Goal: Task Accomplishment & Management: Manage account settings

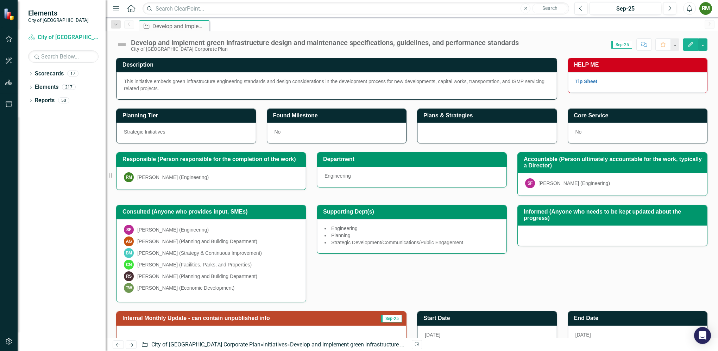
click at [122, 44] on img at bounding box center [121, 44] width 11 height 11
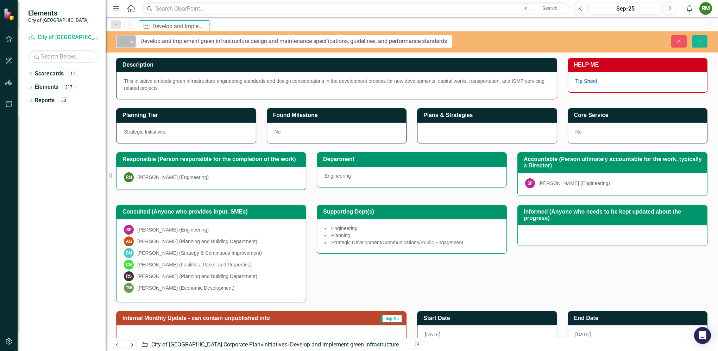
click at [131, 41] on icon "Expand" at bounding box center [131, 42] width 7 height 6
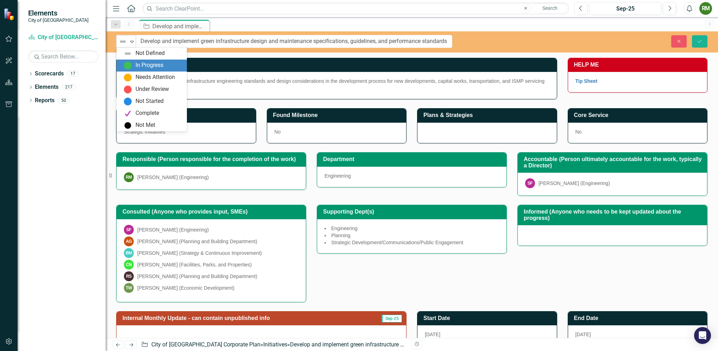
click at [134, 66] on div "In Progress" at bounding box center [153, 65] width 59 height 8
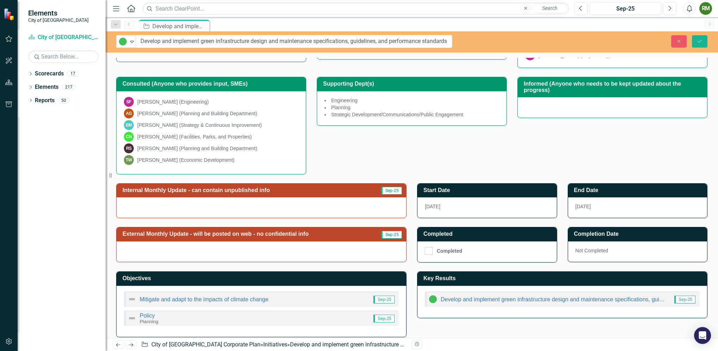
scroll to position [132, 0]
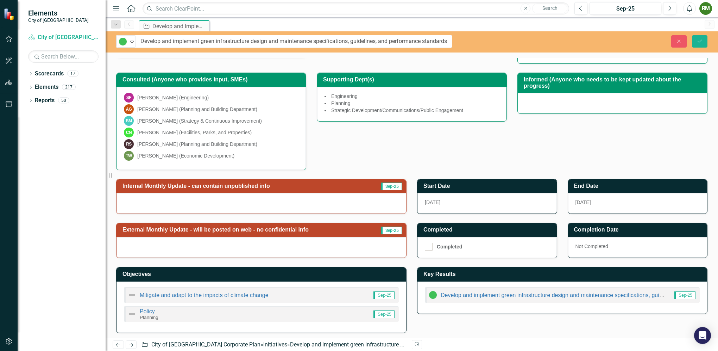
click at [288, 197] on div at bounding box center [261, 203] width 290 height 20
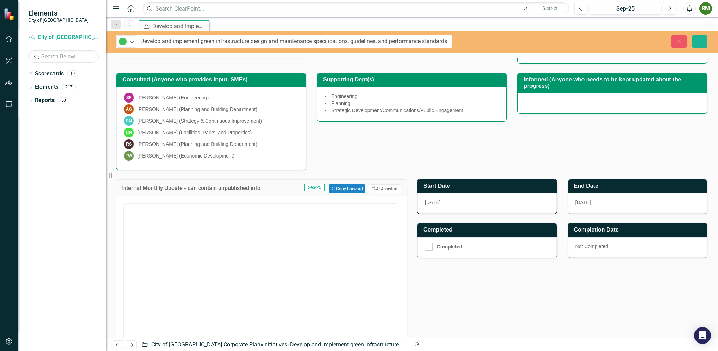
scroll to position [0, 0]
click at [332, 189] on button "Copy Forward Copy Forward" at bounding box center [347, 188] width 36 height 9
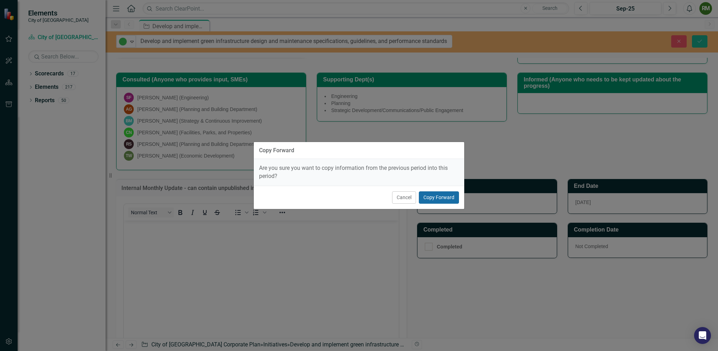
click at [437, 200] on button "Copy Forward" at bounding box center [439, 197] width 40 height 12
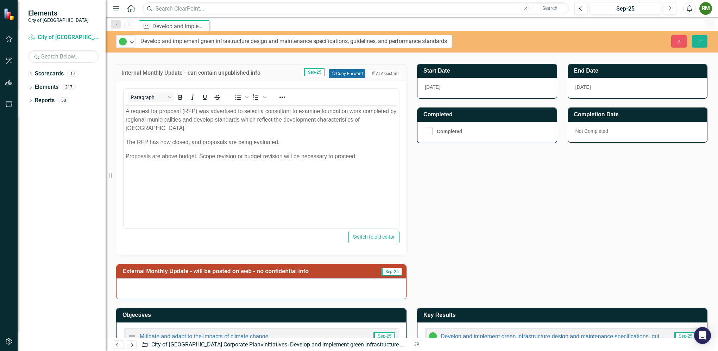
scroll to position [288, 0]
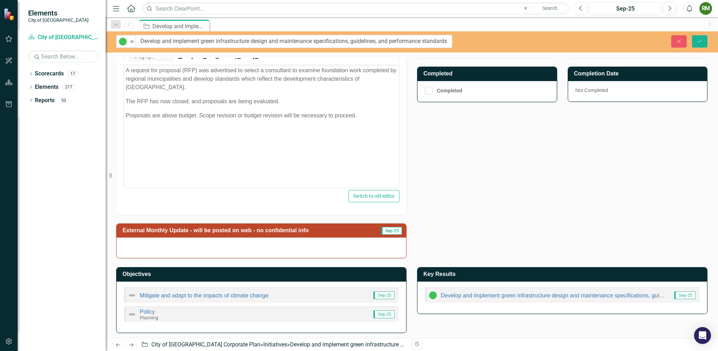
click at [130, 295] on img at bounding box center [132, 295] width 8 height 8
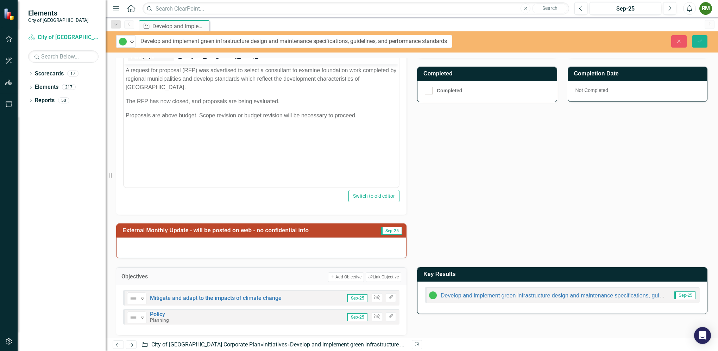
click at [441, 197] on div "Internal Monthly Update - can contain unpublished info Sep-25 Copy Forward Copy…" at bounding box center [412, 136] width 602 height 244
drag, startPoint x: 441, startPoint y: 197, endPoint x: 415, endPoint y: 188, distance: 27.4
click at [415, 188] on div "Internal Monthly Update - can contain unpublished info Sep-25 Copy Forward Copy…" at bounding box center [412, 136] width 602 height 244
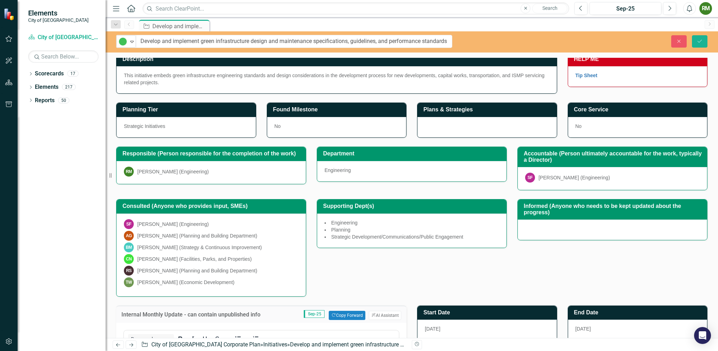
scroll to position [0, 0]
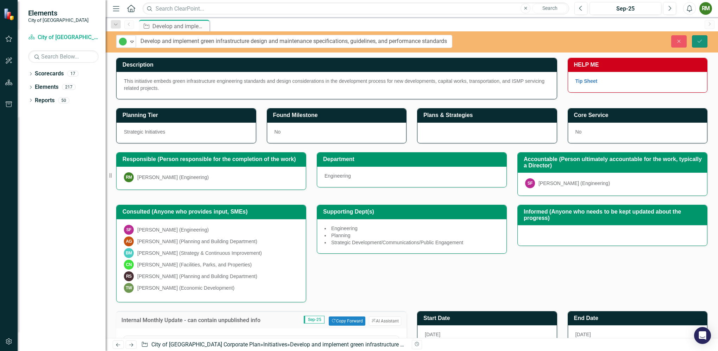
click at [695, 43] on button "Save" at bounding box center [699, 41] width 15 height 12
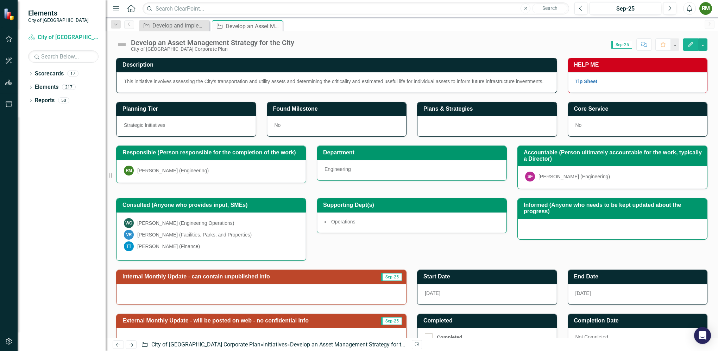
click at [125, 45] on img at bounding box center [121, 44] width 11 height 11
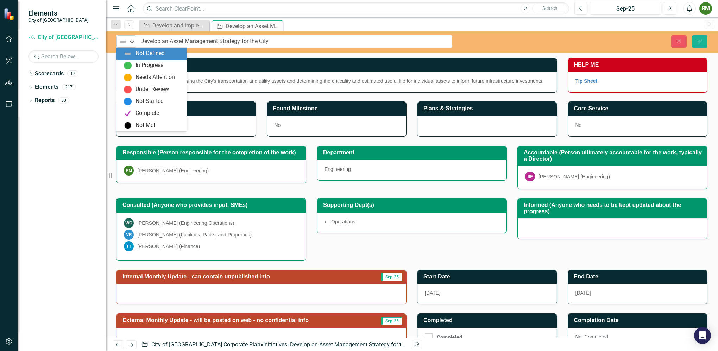
click at [133, 41] on icon "Expand" at bounding box center [131, 42] width 7 height 6
click at [136, 64] on div "In Progress" at bounding box center [149, 65] width 28 height 8
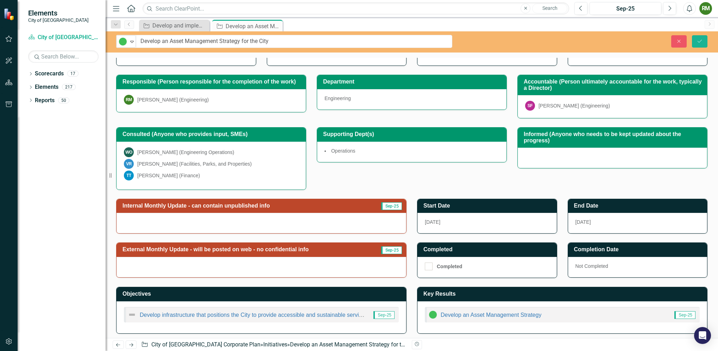
scroll to position [71, 0]
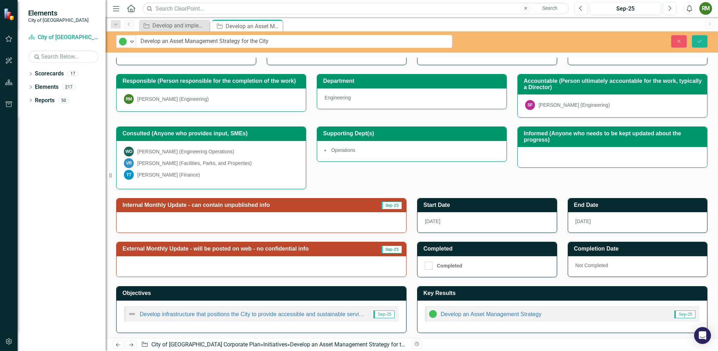
click at [351, 217] on div at bounding box center [261, 222] width 290 height 20
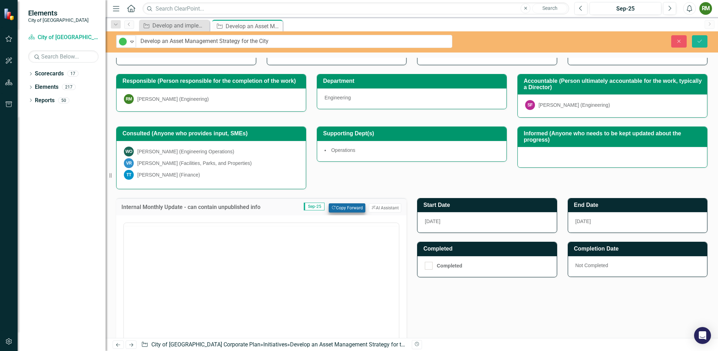
scroll to position [0, 0]
click at [348, 206] on button "Copy Forward Copy Forward" at bounding box center [347, 207] width 36 height 9
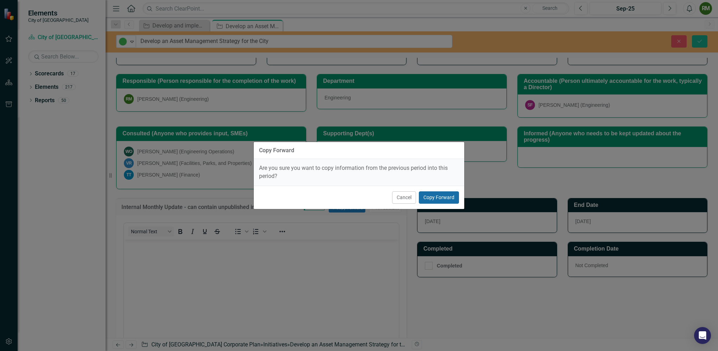
click at [425, 193] on button "Copy Forward" at bounding box center [439, 197] width 40 height 12
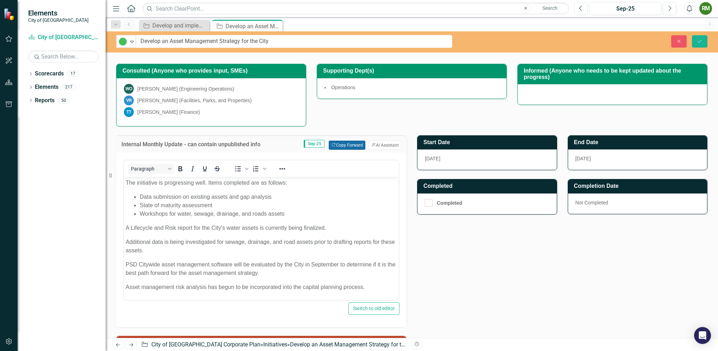
scroll to position [177, 0]
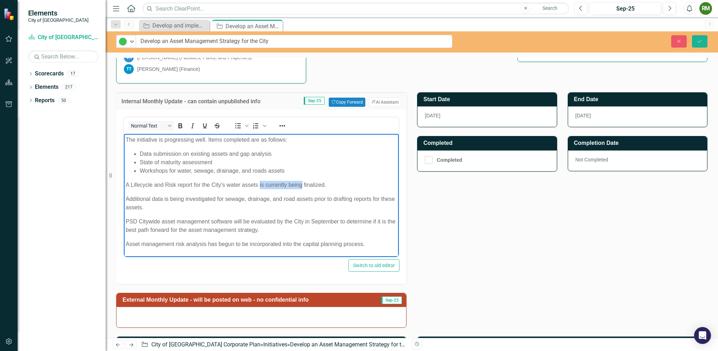
drag, startPoint x: 259, startPoint y: 184, endPoint x: 302, endPoint y: 183, distance: 42.6
click at [302, 183] on p "A Lifecycle and Risk report for the City's water assets is currently being fina…" at bounding box center [261, 184] width 271 height 8
click at [288, 229] on p "PSD Citywide asset management software will be evaluated by the City in Septemb…" at bounding box center [261, 225] width 271 height 17
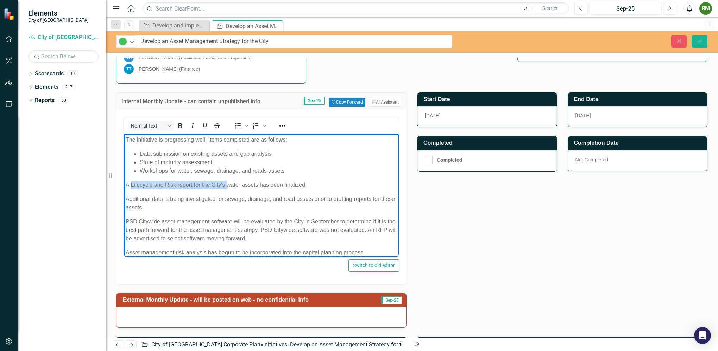
drag, startPoint x: 130, startPoint y: 184, endPoint x: 227, endPoint y: 184, distance: 97.5
click at [227, 184] on p "A Lifecycle and Risk report for the City's water assets has been finalized." at bounding box center [261, 184] width 271 height 8
copy p "Lifecycle and Risk report for the City's"
drag, startPoint x: 126, startPoint y: 196, endPoint x: 224, endPoint y: 196, distance: 97.8
click at [224, 196] on p "Additional data is being investigated for sewage, drainage, and road assets pri…" at bounding box center [261, 202] width 271 height 17
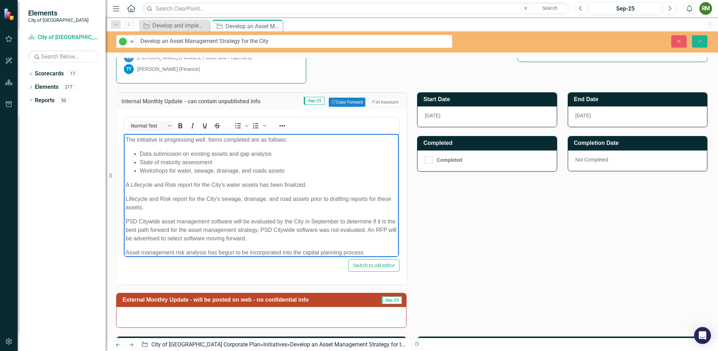
click at [188, 197] on p "Lifecycle and Risk report for the City's sewage, drainage, and road assets prio…" at bounding box center [261, 202] width 271 height 17
click at [318, 196] on p "Lifecycle and Risk reports for the City's sewage, drainage, and road assets pri…" at bounding box center [261, 202] width 271 height 17
click at [183, 207] on p "Lifecycle and Risk reports for the City's sewage, drainage, and road assets are…" at bounding box center [261, 202] width 271 height 17
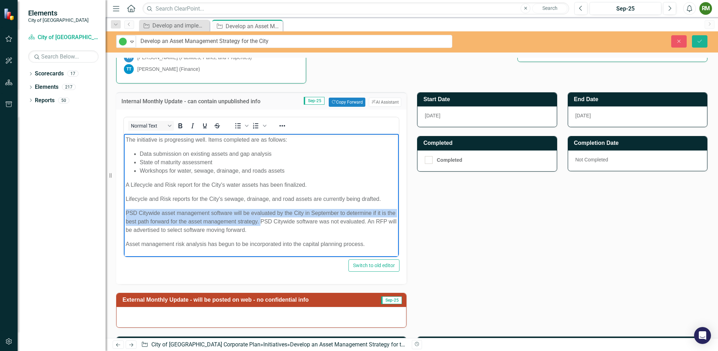
drag, startPoint x: 270, startPoint y: 220, endPoint x: 119, endPoint y: 216, distance: 150.7
click at [124, 216] on html "The initiative is progressing well. Items completed are as follows: Data submis…" at bounding box center [261, 194] width 275 height 122
click at [266, 223] on p "PSD Citywide asset management software will be evaluated by the City in Septemb…" at bounding box center [261, 220] width 271 height 25
drag, startPoint x: 271, startPoint y: 220, endPoint x: 126, endPoint y: 212, distance: 145.2
click at [126, 212] on p "PSD Citywide asset management software will be evaluated by the City in Septemb…" at bounding box center [261, 220] width 271 height 25
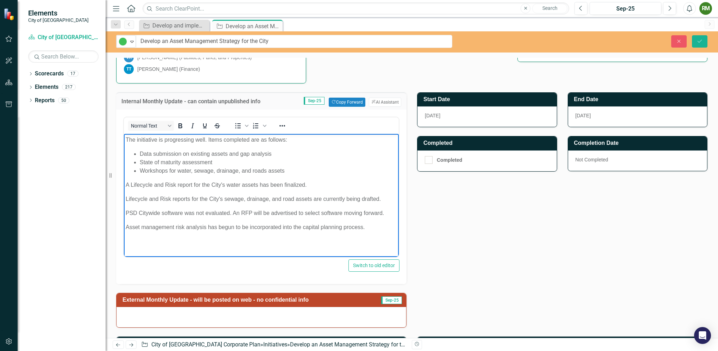
click at [192, 213] on p "PSD Citywide software was not evaluated. An RFP will be advertised to select so…" at bounding box center [261, 212] width 271 height 8
click at [234, 211] on p "PSD Citywide software will not be evaluated. An RFP will be advertised to selec…" at bounding box center [261, 212] width 271 height 8
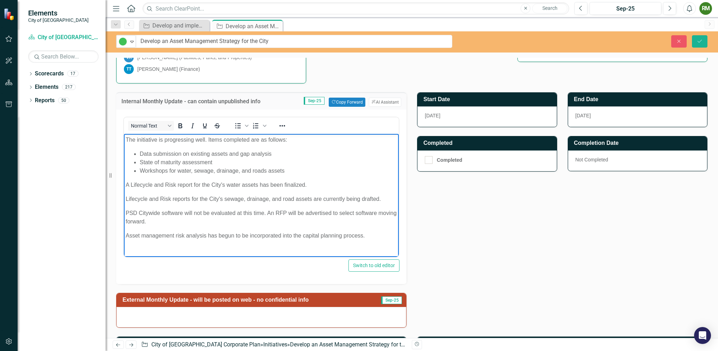
click at [229, 220] on p "PSD Citywide software will not be evaluated at this time. An RFP will be advert…" at bounding box center [261, 216] width 271 height 17
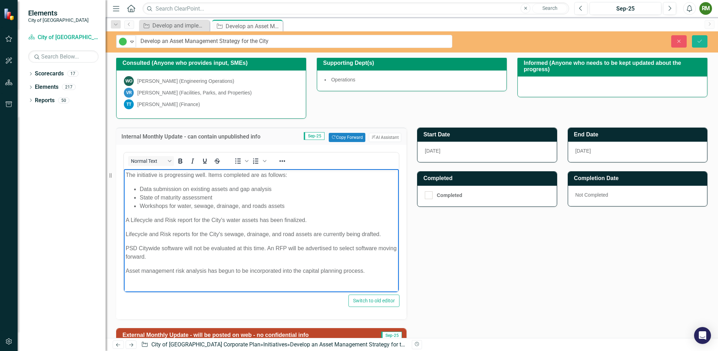
scroll to position [107, 0]
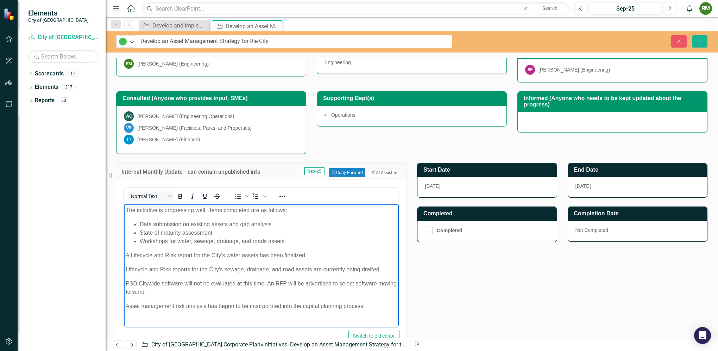
click at [132, 254] on p "A Lifecycle and Risk report for the City's water assets has been finalized." at bounding box center [261, 255] width 271 height 8
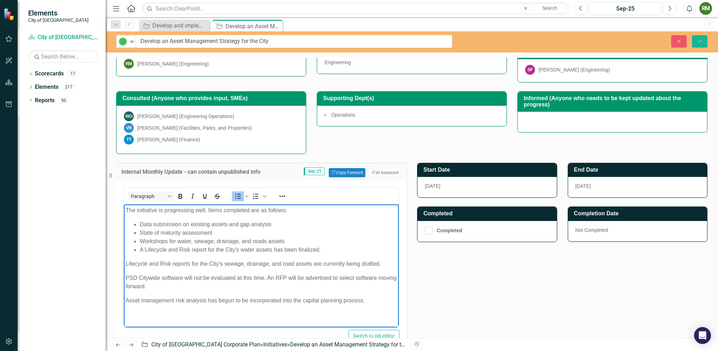
click at [322, 248] on li "A Lifecycle and Risk report for the City's water assets has been finalized." at bounding box center [268, 249] width 257 height 8
click at [239, 234] on li "State of maturity assessment" at bounding box center [268, 232] width 257 height 8
click at [144, 248] on li "A Lifecycle and Risk report for the City's water assets" at bounding box center [268, 249] width 257 height 8
click at [191, 257] on body "The initiative is progressing well. Items completed are as follows: Data submis…" at bounding box center [261, 258] width 275 height 108
click at [174, 285] on p "PSD Citywide software will not be evaluated at this time. An RFP will be advert…" at bounding box center [261, 281] width 271 height 17
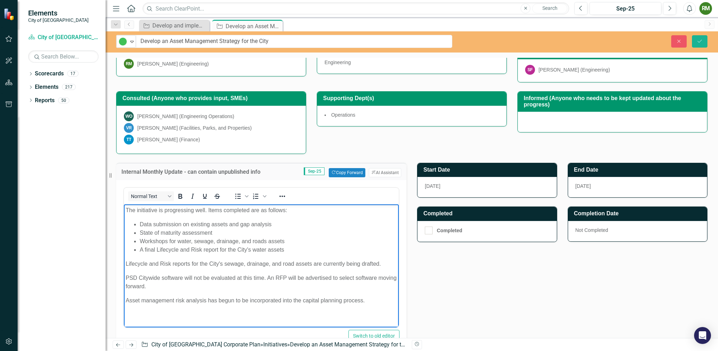
click at [333, 277] on p "PSD Citywide software will not be evaluated at this time. An RFP will be advert…" at bounding box center [261, 281] width 271 height 17
click at [201, 284] on p "PSD Citywide software will not be evaluated at this time. An RFP will be advert…" at bounding box center [261, 281] width 271 height 17
click at [180, 293] on body "The initiative is progressing well. Items completed are as follows: Data submis…" at bounding box center [261, 258] width 275 height 108
click at [189, 292] on body "The initiative is progressing well. Items completed are as follows: Data submis…" at bounding box center [261, 258] width 275 height 108
click at [191, 288] on p "PSD Citywide software will not be evaluated at this time. An RFP will be advert…" at bounding box center [261, 281] width 271 height 17
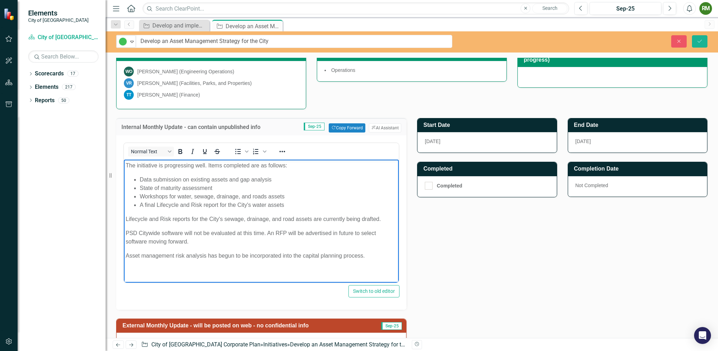
scroll to position [87, 0]
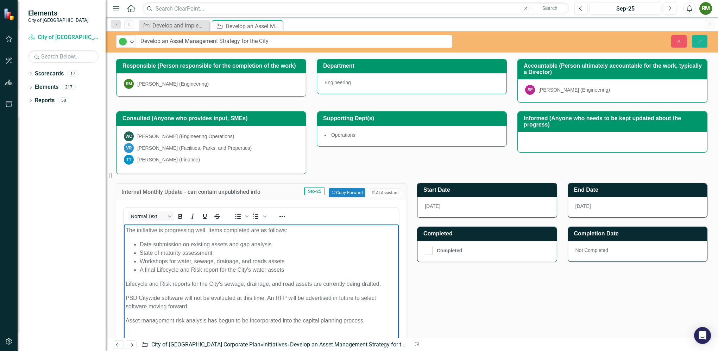
click at [125, 306] on body "The initiative is progressing well. Items completed are as follows: Data submis…" at bounding box center [261, 278] width 275 height 108
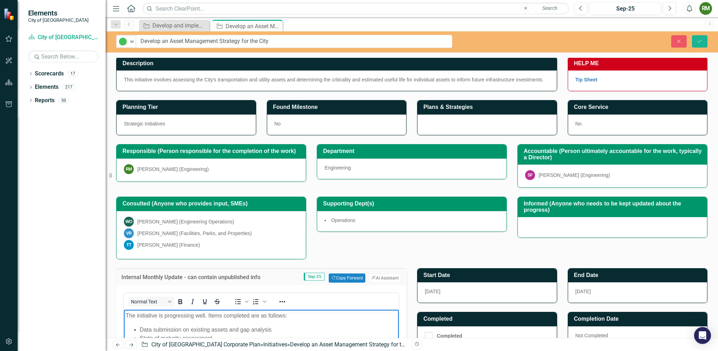
scroll to position [0, 0]
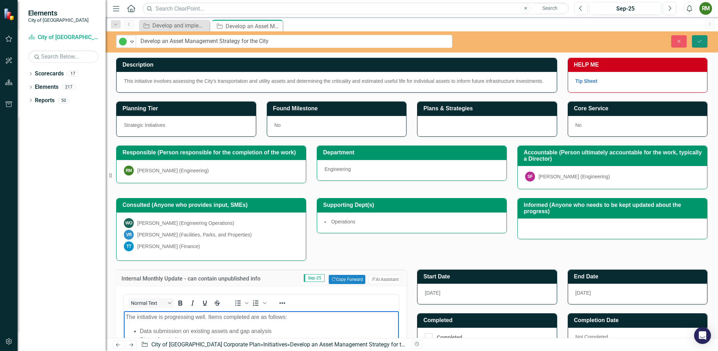
click at [698, 42] on icon "Save" at bounding box center [699, 41] width 6 height 5
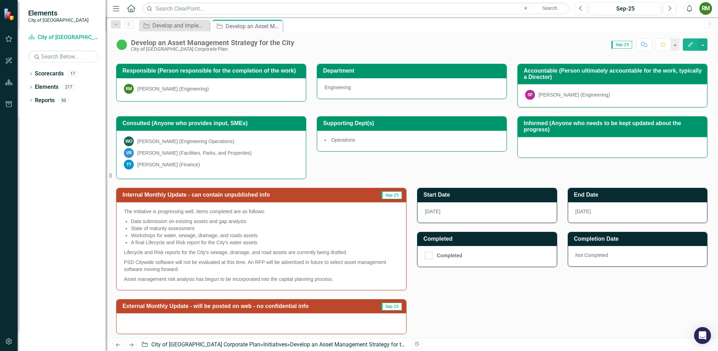
scroll to position [106, 0]
